Goal: Task Accomplishment & Management: Manage account settings

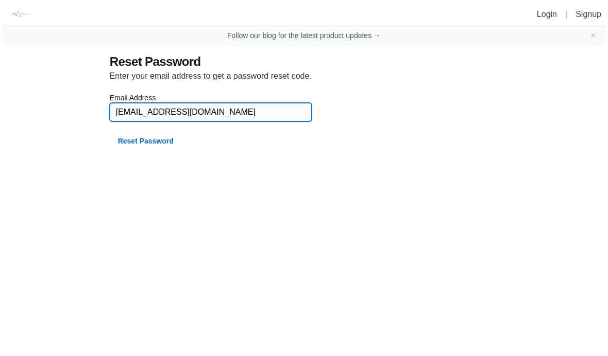
type input "[EMAIL_ADDRESS][DOMAIN_NAME]"
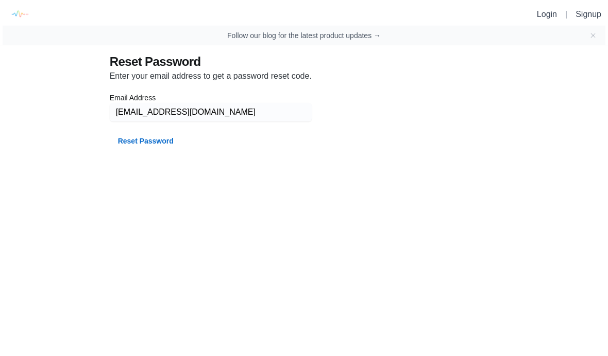
click at [138, 142] on button "Reset Password" at bounding box center [146, 141] width 72 height 19
click at [138, 138] on button "Reset Password" at bounding box center [146, 141] width 72 height 19
click at [128, 140] on button "Reset Password" at bounding box center [146, 141] width 72 height 19
click at [589, 39] on icon "Close banner" at bounding box center [592, 35] width 8 height 8
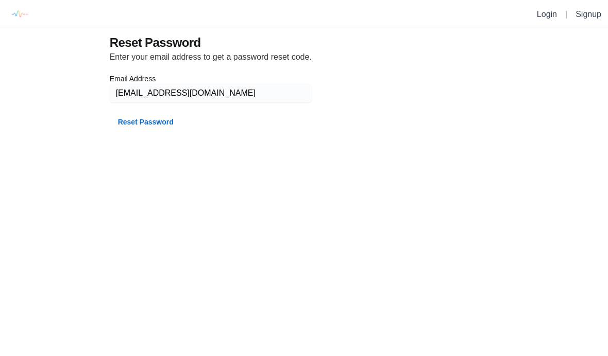
click at [131, 115] on button "Reset Password" at bounding box center [146, 122] width 72 height 19
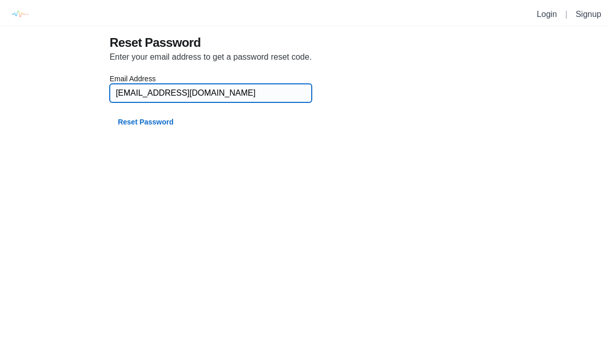
click at [229, 94] on input "[EMAIL_ADDRESS][DOMAIN_NAME]" at bounding box center [210, 93] width 189 height 19
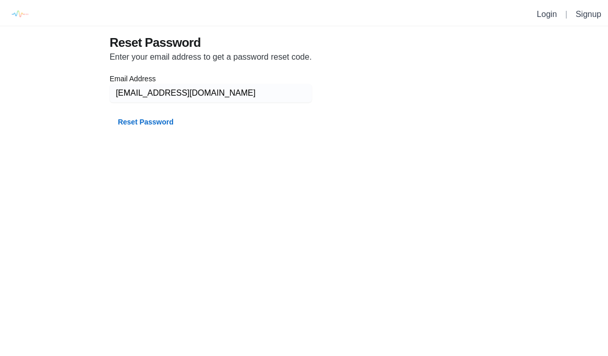
type input "[EMAIL_ADDRESS][DOMAIN_NAME]"
click at [124, 122] on button "Reset Password" at bounding box center [146, 122] width 72 height 19
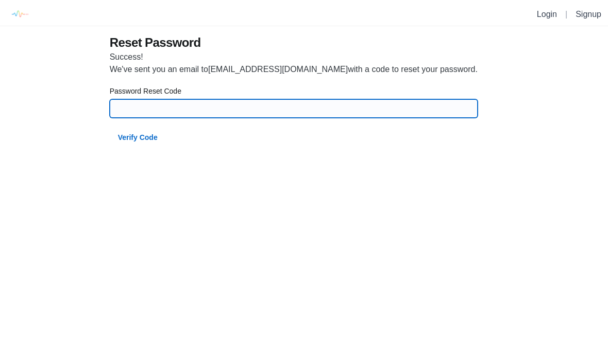
click at [155, 112] on input at bounding box center [293, 108] width 355 height 19
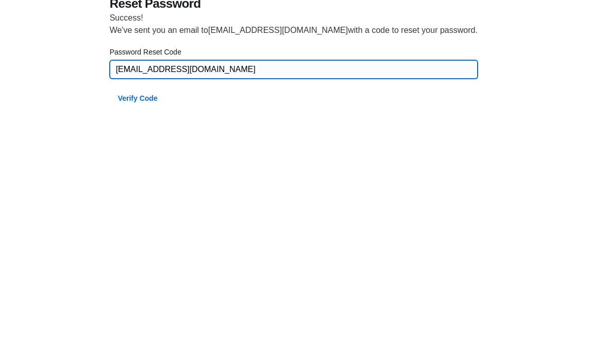
type input "[EMAIL_ADDRESS][DOMAIN_NAME]"
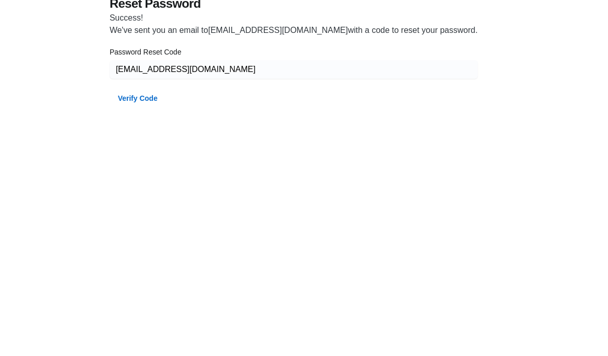
click at [129, 128] on button "Verify Code" at bounding box center [138, 137] width 56 height 19
